Goal: Task Accomplishment & Management: Complete application form

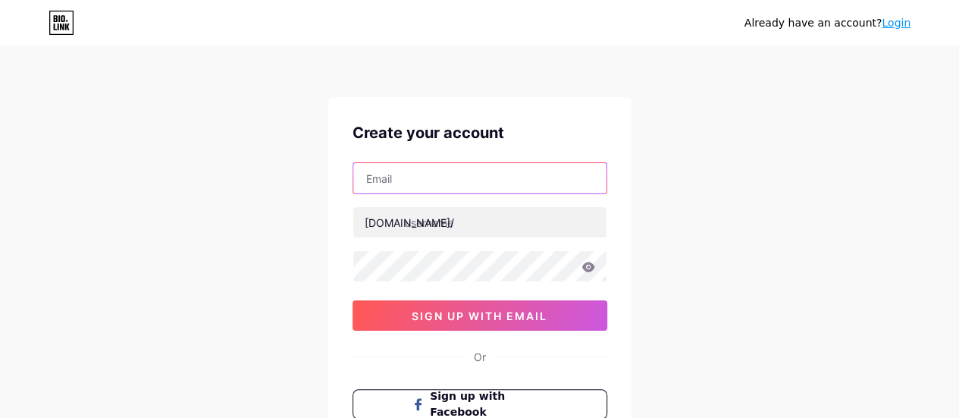
click at [406, 180] on input "text" at bounding box center [479, 178] width 253 height 30
paste input "[EMAIL_ADDRESS][DOMAIN_NAME]"
type input "[EMAIL_ADDRESS][DOMAIN_NAME]"
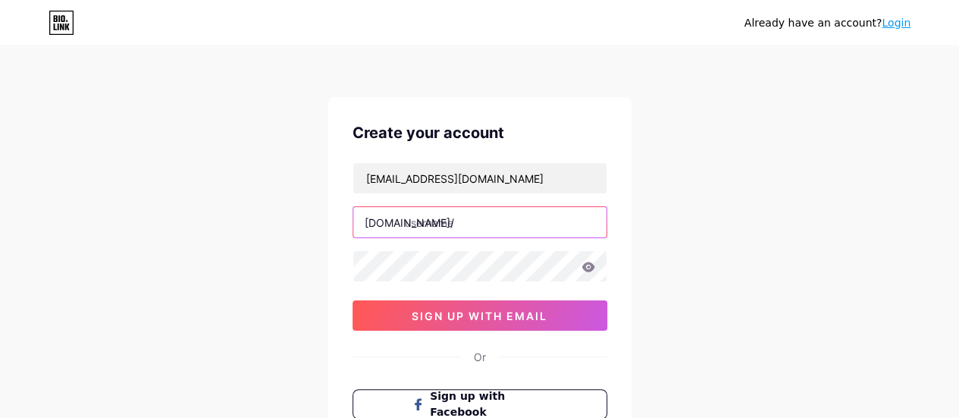
drag, startPoint x: 415, startPoint y: 219, endPoint x: 969, endPoint y: 346, distance: 569.1
click at [418, 220] on input "text" at bounding box center [479, 222] width 253 height 30
paste input "silagefilm"
type input "silagefilm"
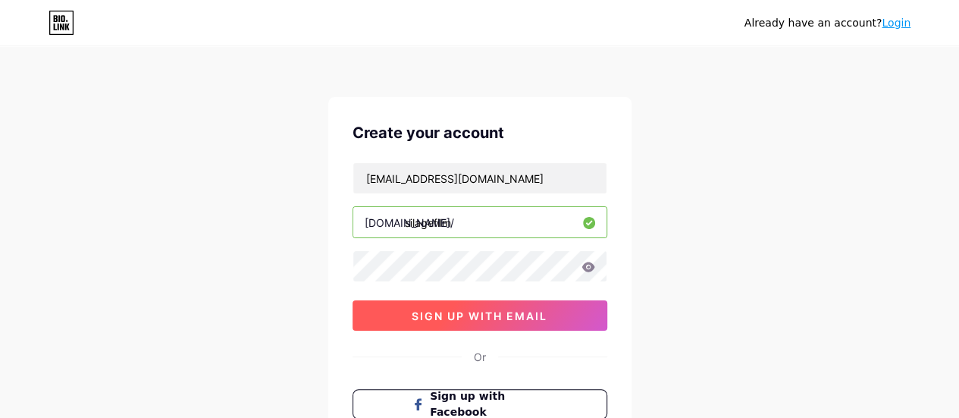
click at [440, 315] on span "sign up with email" at bounding box center [480, 315] width 136 height 13
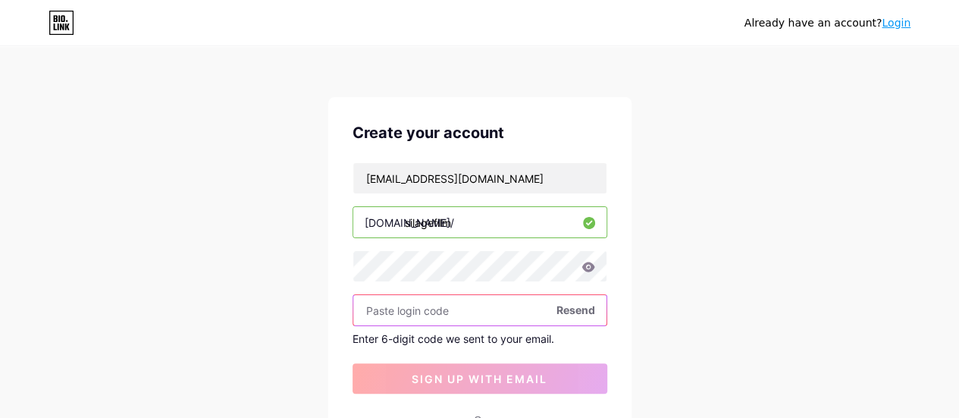
click at [440, 313] on input "text" at bounding box center [479, 310] width 253 height 30
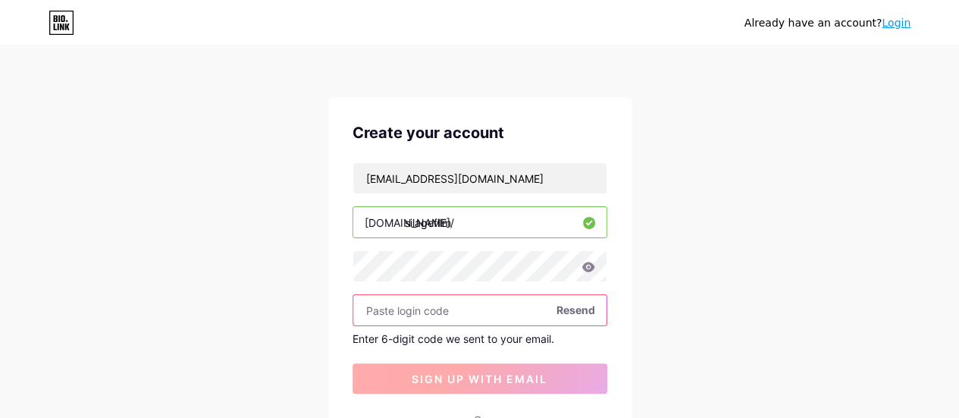
paste input "430080"
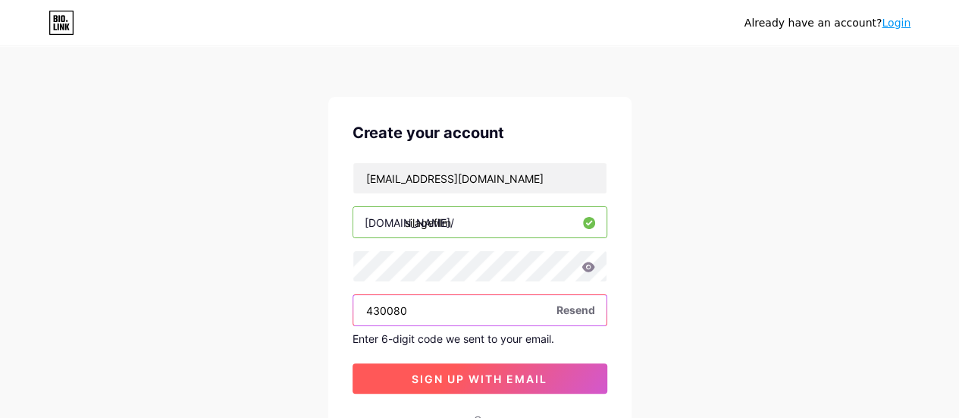
type input "430080"
click at [450, 376] on span "sign up with email" at bounding box center [480, 378] width 136 height 13
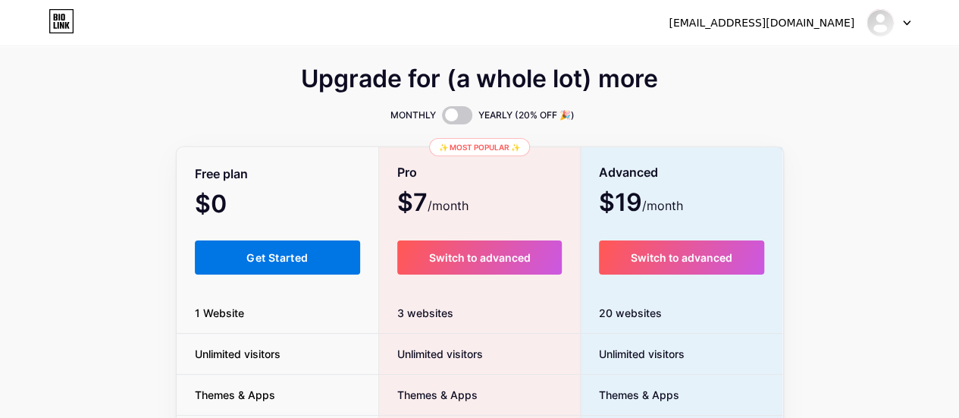
click at [290, 265] on button "Get Started" at bounding box center [278, 257] width 166 height 34
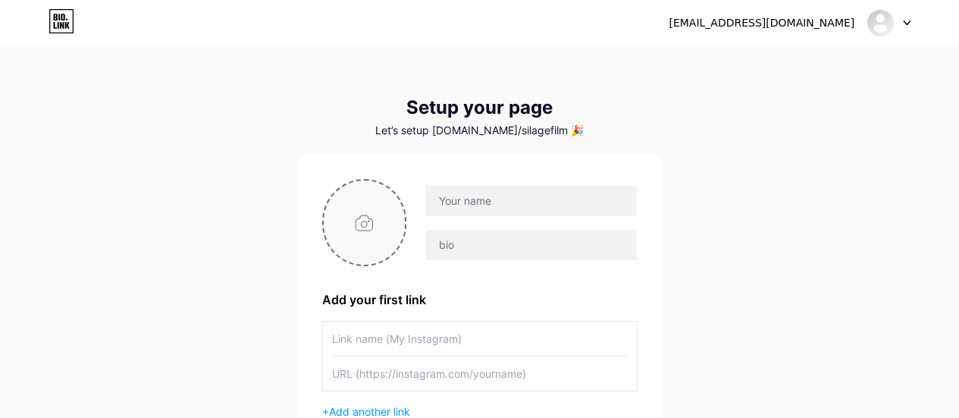
click at [359, 219] on input "file" at bounding box center [365, 222] width 82 height 84
type input "C:\fakepath\Capture.PNG"
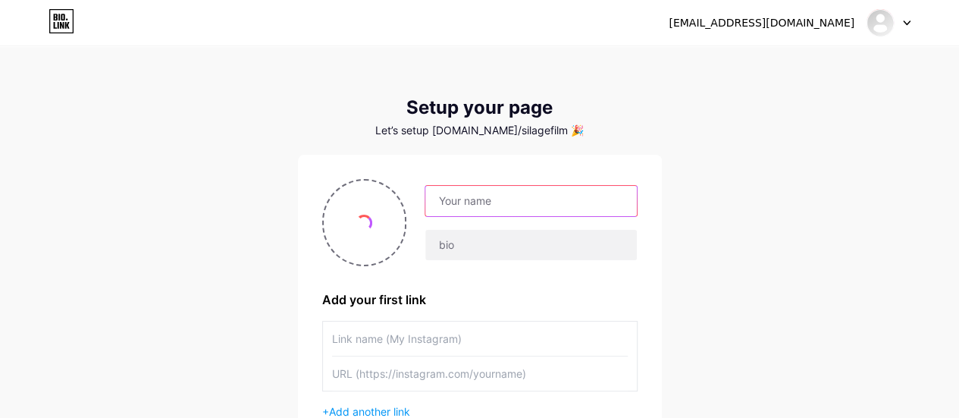
click at [450, 198] on input "text" at bounding box center [530, 201] width 211 height 30
paste input "Baling Twine"
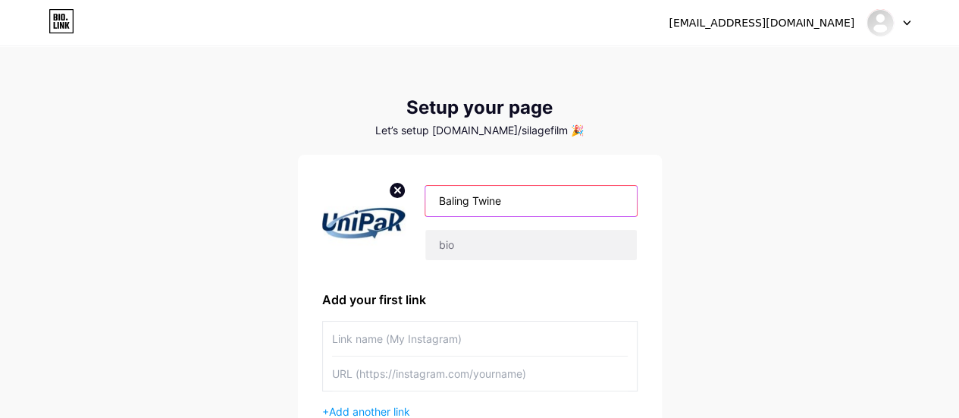
type input "Baling Twine"
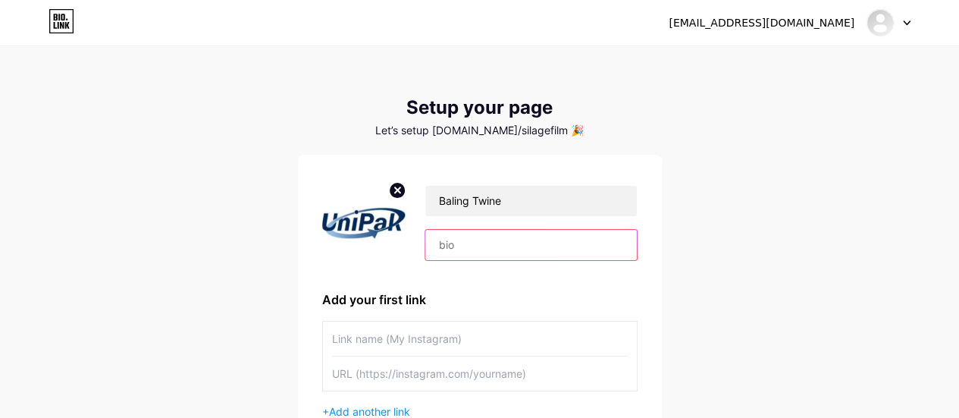
click at [456, 255] on input "text" at bounding box center [530, 245] width 211 height 30
paste input "Your trusted source for silage film and silage covers."
type input "Your trusted source for silage film and silage covers."
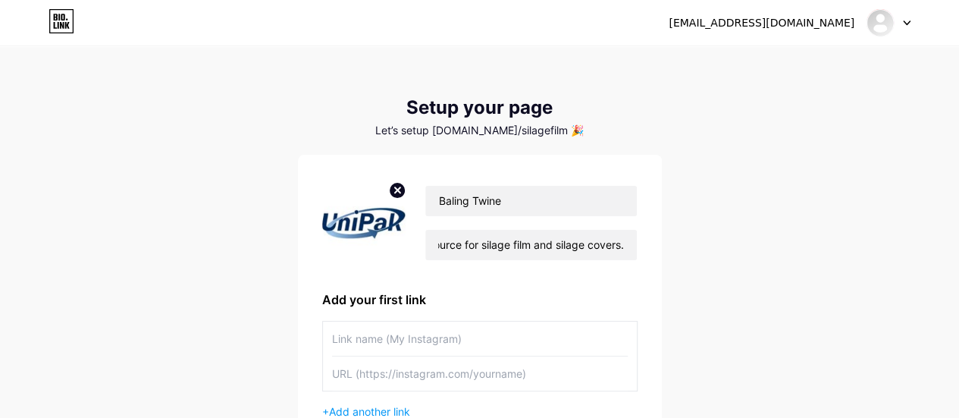
scroll to position [0, 0]
click at [220, 271] on div "[EMAIL_ADDRESS][DOMAIN_NAME] Dashboard Logout Setup your page Let’s setup [DOMA…" at bounding box center [479, 270] width 959 height 540
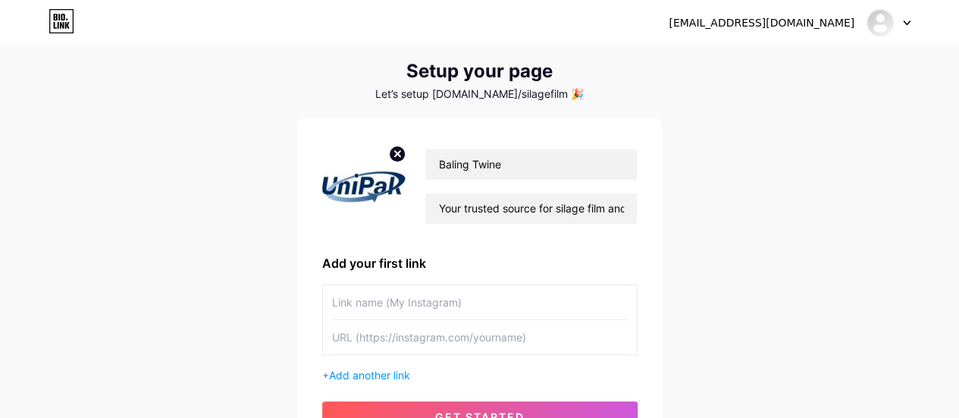
scroll to position [76, 0]
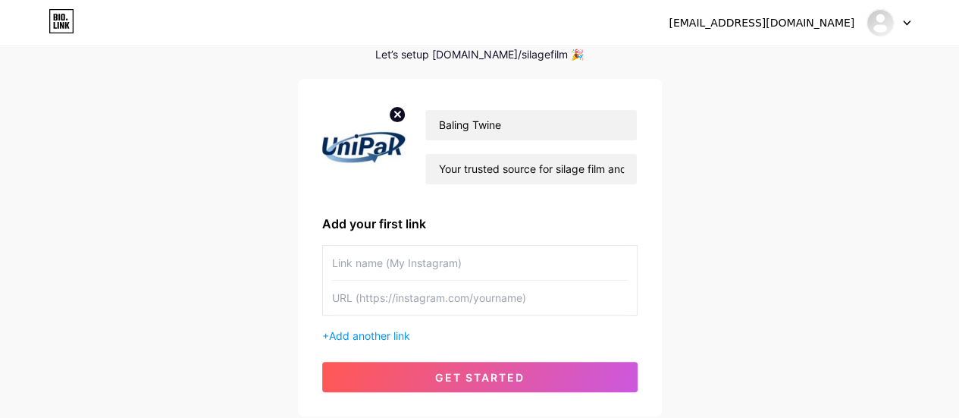
click at [335, 261] on input "text" at bounding box center [480, 263] width 296 height 34
click at [356, 296] on input "text" at bounding box center [480, 297] width 296 height 34
paste input "[URL][DOMAIN_NAME]"
type input "[URL][DOMAIN_NAME]"
click at [353, 268] on input "text" at bounding box center [480, 263] width 296 height 34
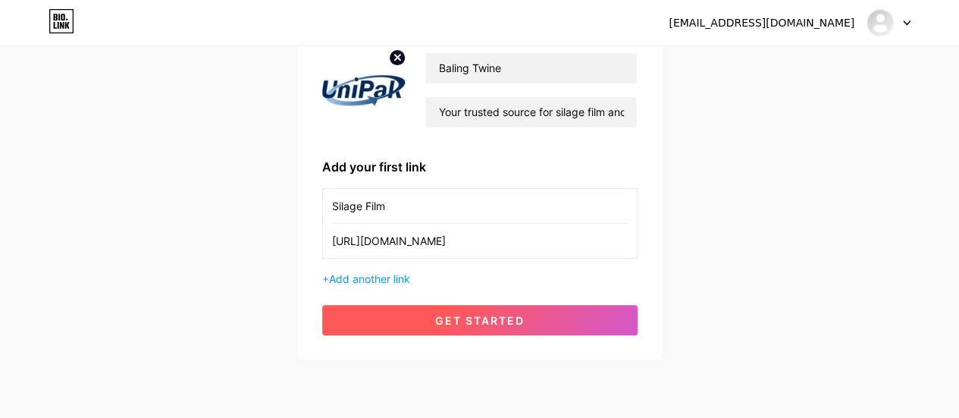
scroll to position [152, 0]
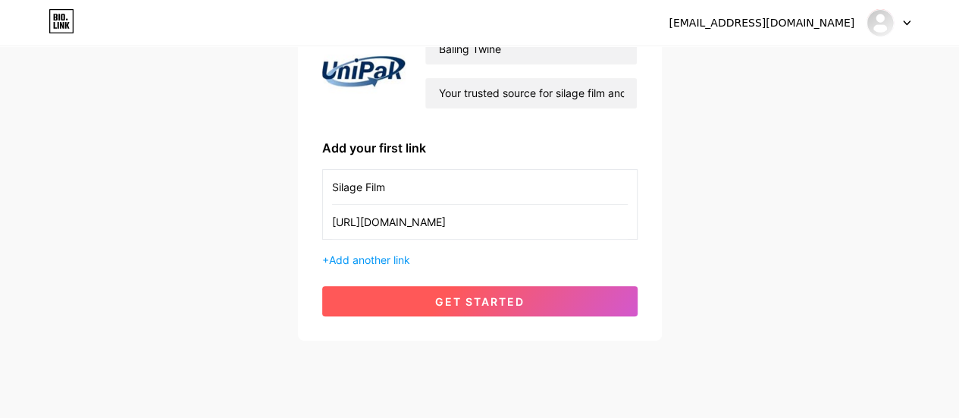
type input "Silage Film"
click at [459, 302] on span "get started" at bounding box center [479, 301] width 89 height 13
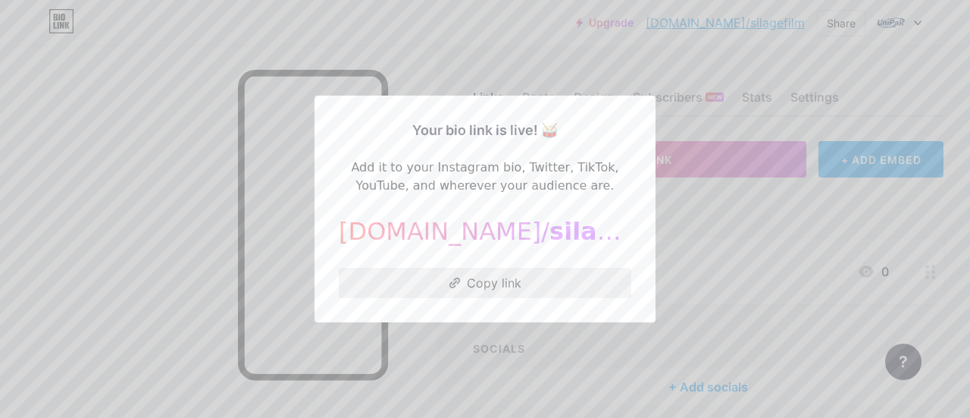
click at [449, 280] on icon at bounding box center [454, 282] width 11 height 11
click at [847, 71] on div at bounding box center [485, 209] width 970 height 418
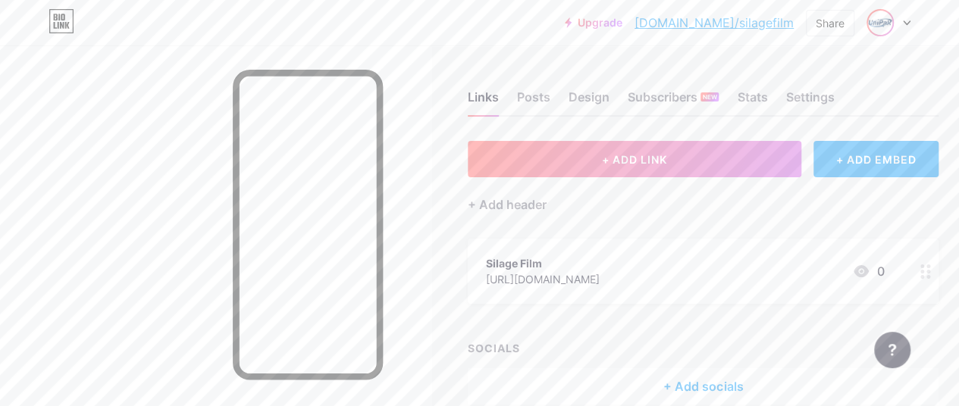
click at [888, 31] on span at bounding box center [880, 23] width 24 height 24
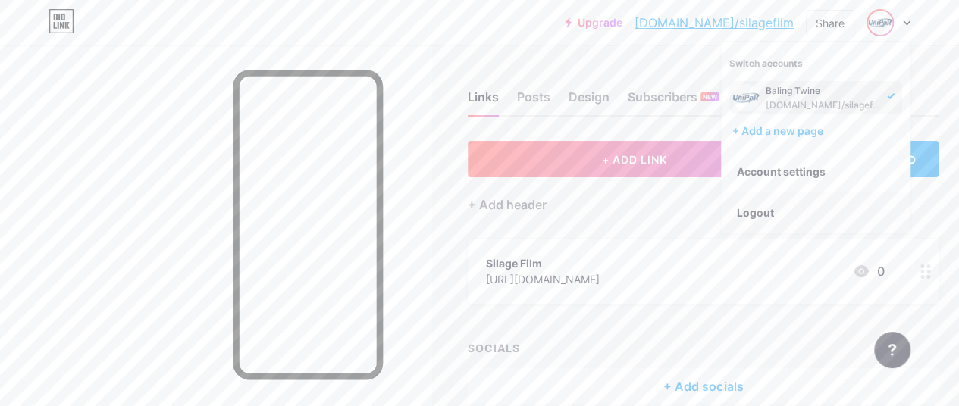
click at [744, 216] on li "Logout" at bounding box center [816, 213] width 188 height 41
